Goal: Transaction & Acquisition: Purchase product/service

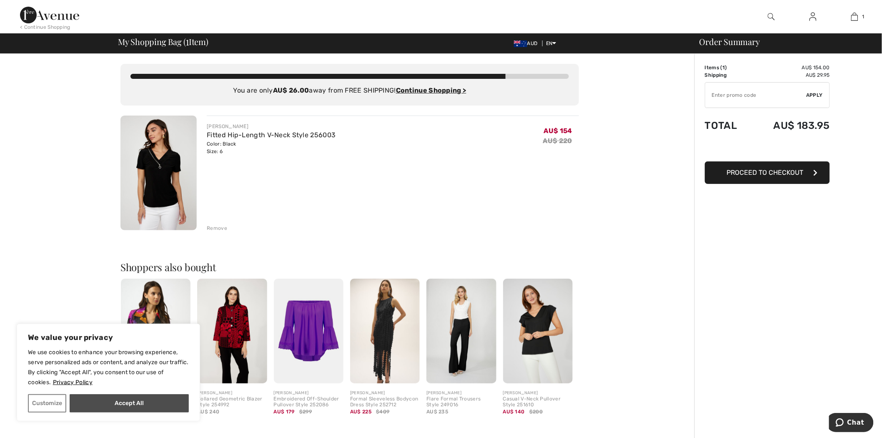
click at [120, 405] on button "Accept All" at bounding box center [129, 403] width 119 height 18
checkbox input "true"
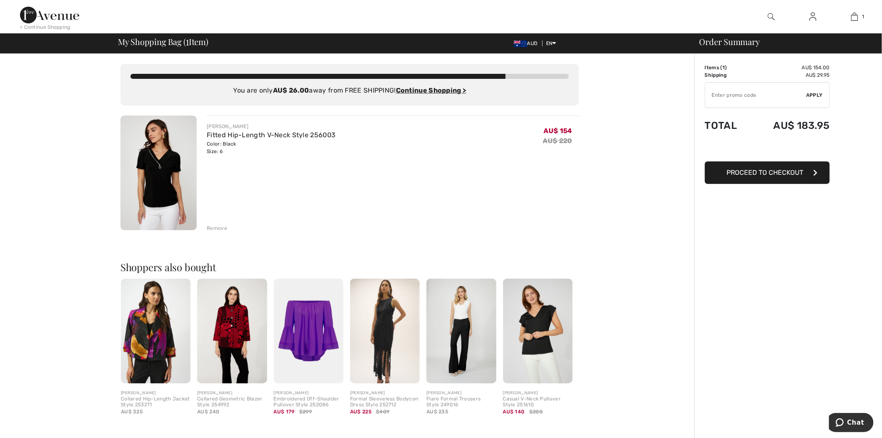
drag, startPoint x: 746, startPoint y: 97, endPoint x: 752, endPoint y: 88, distance: 9.9
click at [746, 97] on input "TEXT" at bounding box center [756, 95] width 101 height 25
type input "NEW15"
click at [818, 95] on span "Apply" at bounding box center [815, 95] width 17 height 8
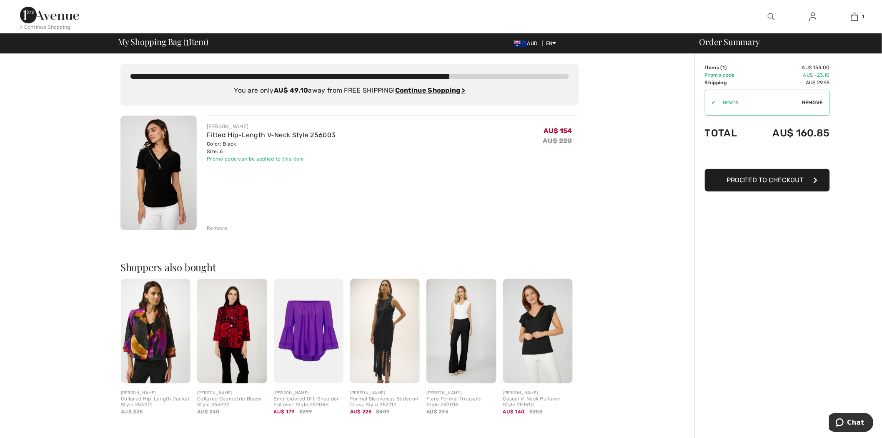
click at [789, 181] on span "Proceed to Checkout" at bounding box center [765, 180] width 77 height 8
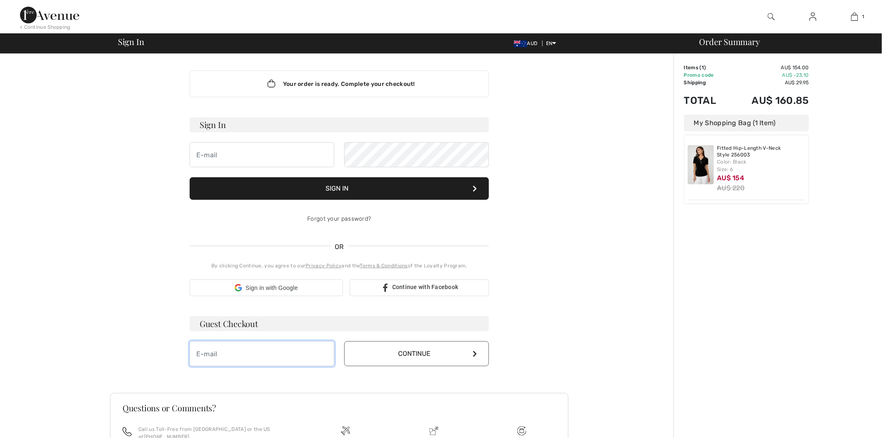
click at [244, 354] on input "email" at bounding box center [262, 353] width 145 height 25
click at [218, 357] on input "m_rep@live.com" at bounding box center [262, 353] width 145 height 25
type input "[EMAIL_ADDRESS][DOMAIN_NAME]"
click at [432, 352] on button "Continue" at bounding box center [416, 353] width 145 height 25
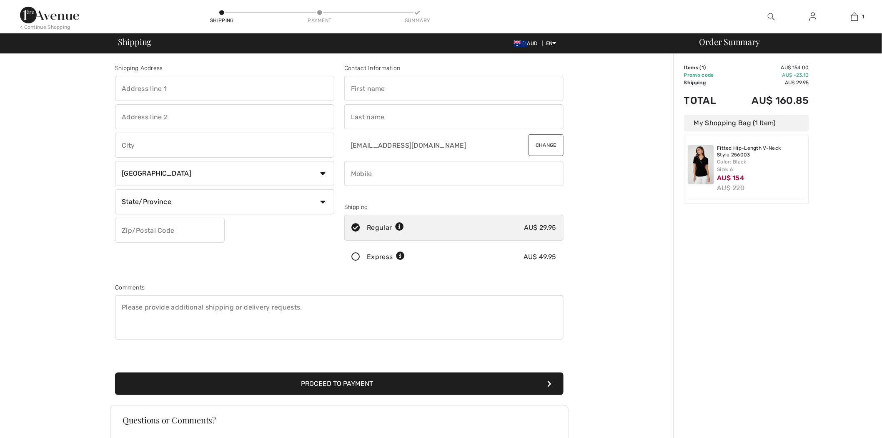
click at [182, 95] on input "text" at bounding box center [224, 88] width 219 height 25
type input "6890 St hubert"
type input "Montreal"
select select "QC"
type input "H2S2M6"
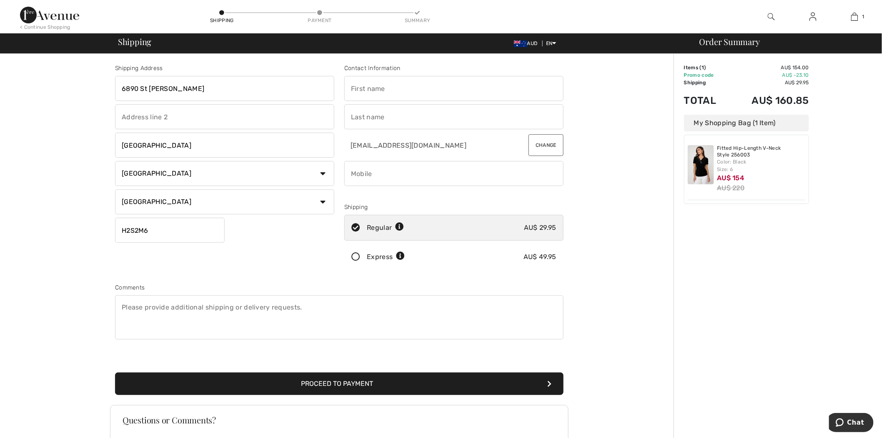
type input "Amanda"
type input "Repas"
type input "8886055525"
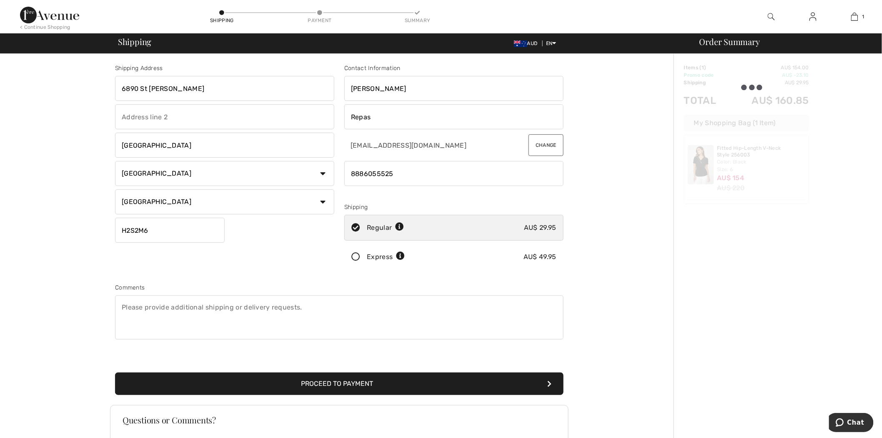
click at [357, 388] on button "Proceed to Payment" at bounding box center [339, 383] width 449 height 23
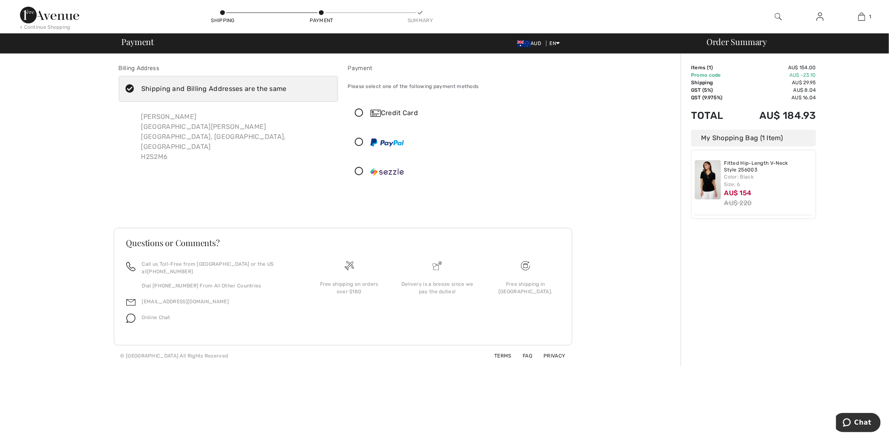
click at [387, 113] on div "Credit Card" at bounding box center [466, 113] width 191 height 10
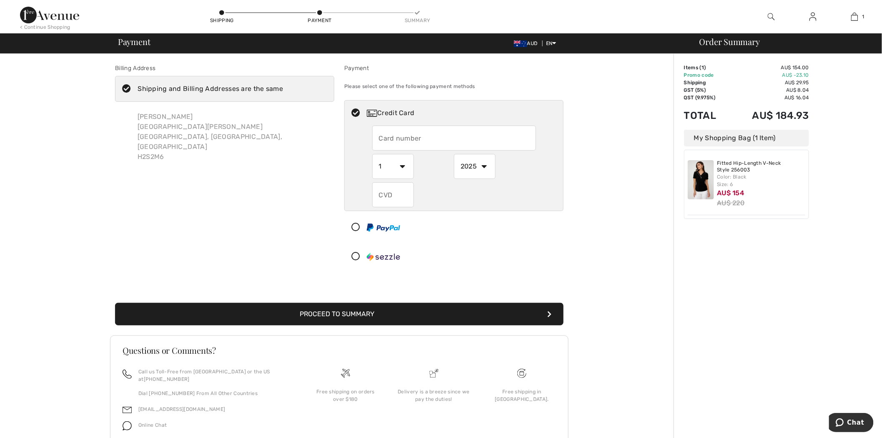
click at [338, 310] on button "Proceed to Summary" at bounding box center [339, 314] width 449 height 23
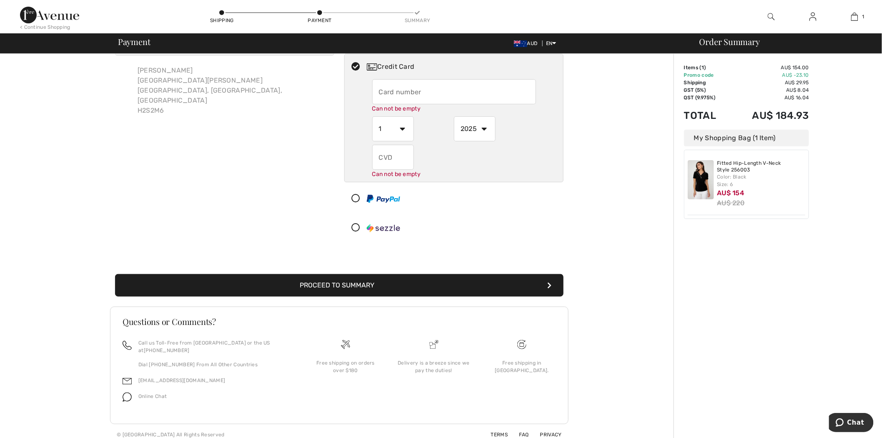
click at [384, 201] on img at bounding box center [383, 199] width 33 height 8
select select "1"
select select "2025"
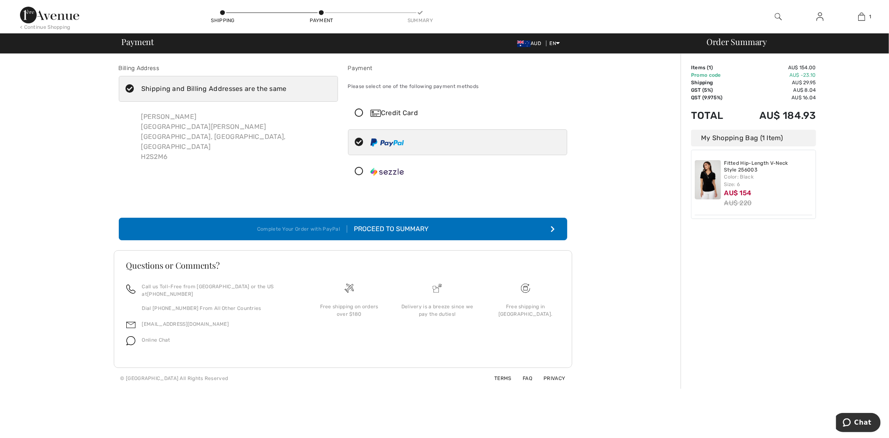
click at [374, 224] on div "Proceed to Summary" at bounding box center [387, 229] width 81 height 10
